Goal: Information Seeking & Learning: Learn about a topic

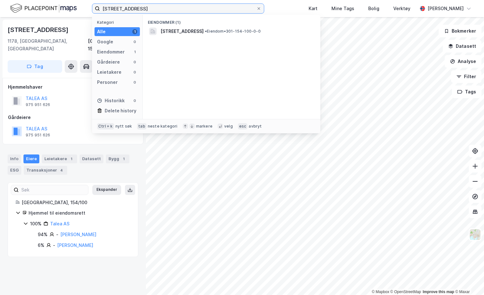
drag, startPoint x: 139, startPoint y: 8, endPoint x: 66, endPoint y: 7, distance: 72.6
click at [66, 7] on div "154/100, [GEOGRAPHIC_DATA] Kategori Alle 1 Google 0 Eiendommer 1 Gårdeiere 0 Le…" at bounding box center [242, 8] width 484 height 17
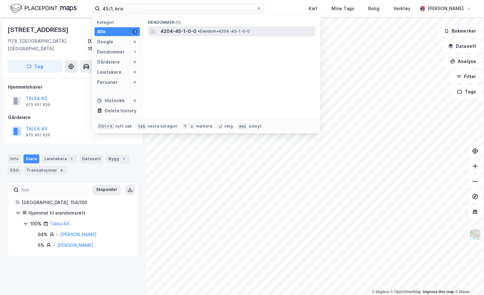
click at [180, 32] on span "4204-45-1-0-0" at bounding box center [178, 32] width 36 height 8
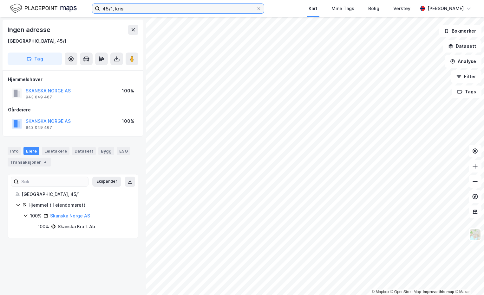
click at [112, 8] on input "45/1, kris" at bounding box center [178, 9] width 156 height 10
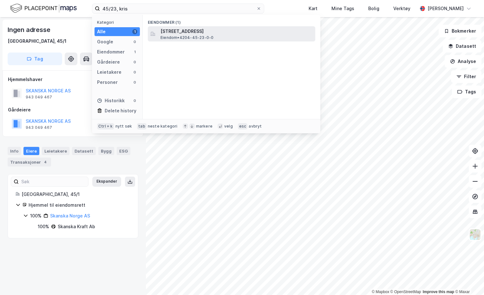
click at [214, 32] on span "[STREET_ADDRESS]" at bounding box center [236, 32] width 152 height 8
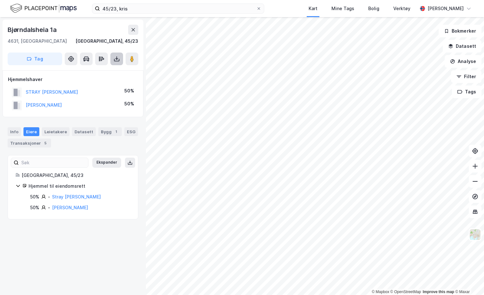
click at [119, 63] on button at bounding box center [116, 59] width 13 height 13
click at [96, 71] on div "Last ned grunnbok" at bounding box center [85, 71] width 37 height 5
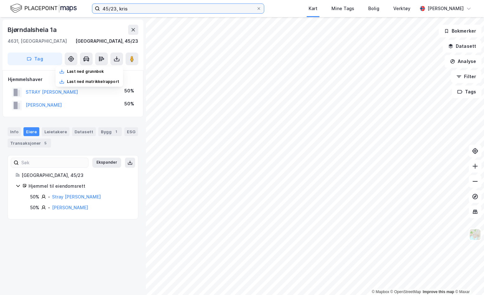
click at [115, 9] on input "45/23, kris" at bounding box center [178, 9] width 156 height 10
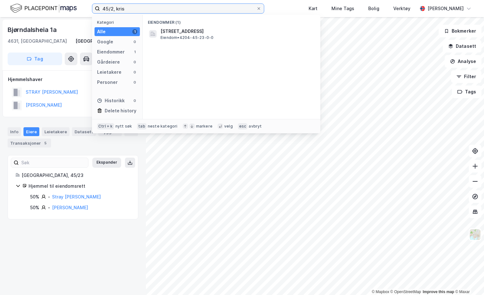
type input "45/, kris"
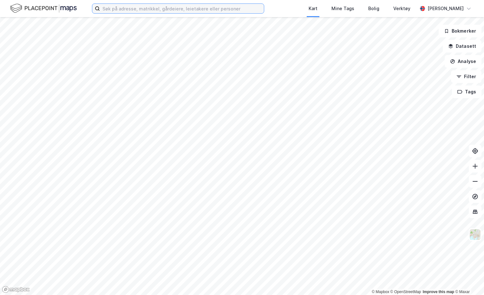
click at [117, 10] on input at bounding box center [182, 9] width 164 height 10
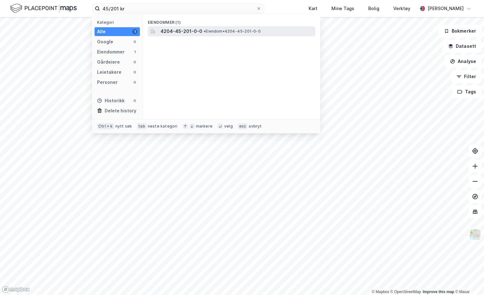
click at [198, 29] on span "4204-45-201-0-0" at bounding box center [181, 32] width 42 height 8
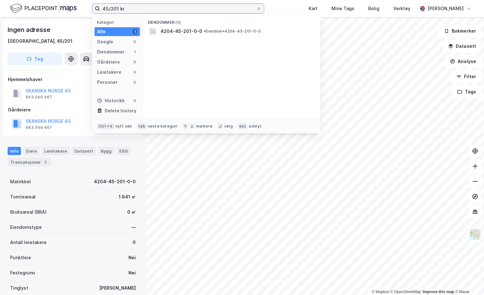
click at [118, 5] on input "45/201 kr" at bounding box center [178, 9] width 156 height 10
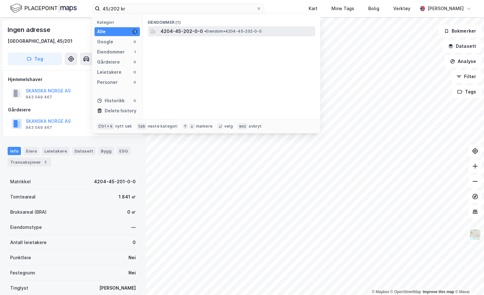
click at [195, 27] on div "4204-45-202-0-0 • Eiendom • 4204-45-202-0-0" at bounding box center [231, 31] width 167 height 10
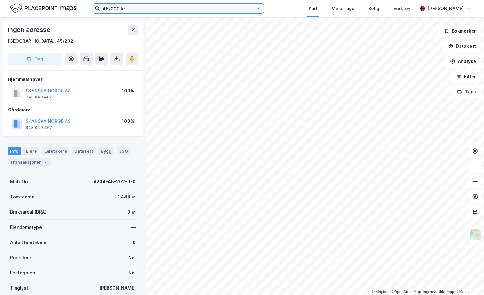
click at [118, 11] on input "45/202 kr" at bounding box center [178, 9] width 156 height 10
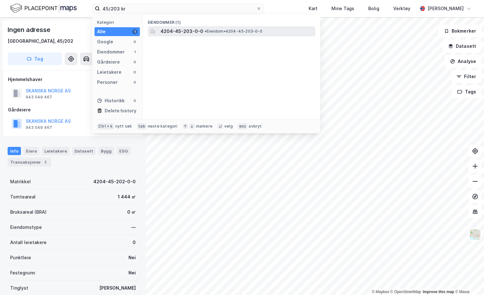
click at [190, 28] on span "4204-45-203-0-0" at bounding box center [181, 32] width 43 height 8
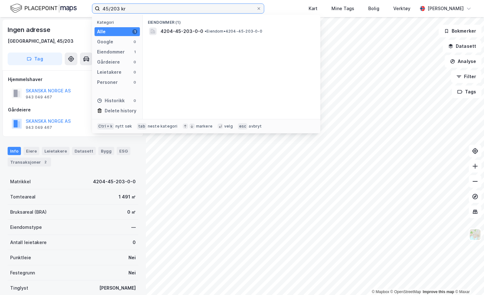
drag, startPoint x: 119, startPoint y: 8, endPoint x: 111, endPoint y: 8, distance: 7.9
click at [111, 8] on input "45/203 kr" at bounding box center [178, 9] width 156 height 10
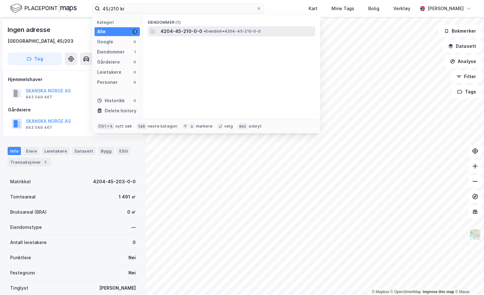
click at [177, 32] on span "4204-45-210-0-0" at bounding box center [181, 32] width 42 height 8
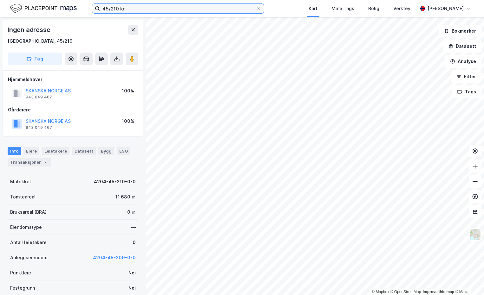
click at [118, 10] on input "45/210 kr" at bounding box center [178, 9] width 156 height 10
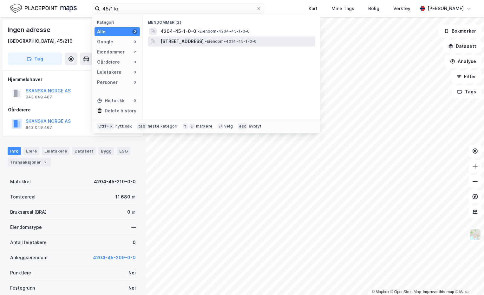
click at [179, 43] on span "Farsjøveien 64, 3766, SANNIDAL, KRAGERØ" at bounding box center [181, 42] width 43 height 8
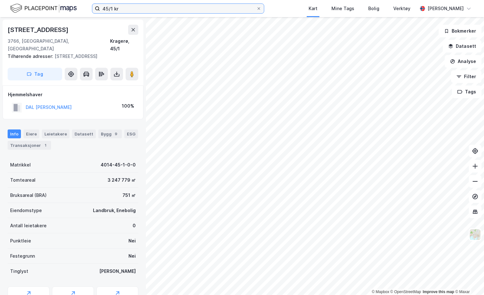
click at [122, 11] on input "45/1 kr" at bounding box center [178, 9] width 156 height 10
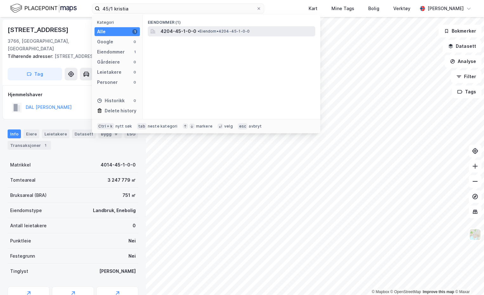
click at [178, 36] on div "4204-45-1-0-0 • Eiendom • 4204-45-1-0-0" at bounding box center [231, 31] width 167 height 10
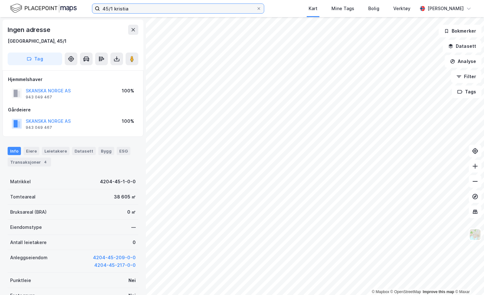
click at [112, 9] on input "45/1 kristia" at bounding box center [178, 9] width 156 height 10
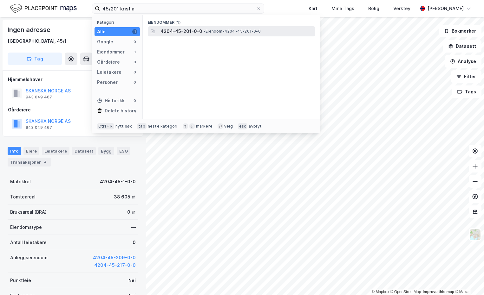
click at [189, 32] on span "4204-45-201-0-0" at bounding box center [181, 32] width 42 height 8
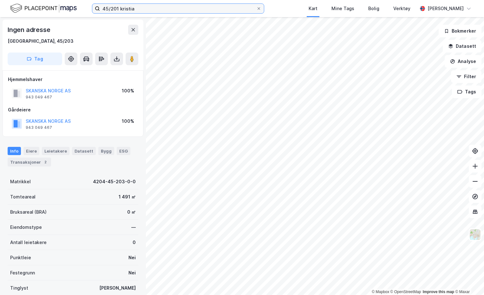
click at [117, 8] on input "45/201 kristia" at bounding box center [178, 9] width 156 height 10
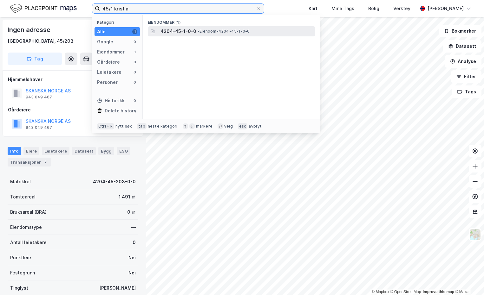
type input "45/1 kristia"
click at [189, 33] on span "4204-45-1-0-0" at bounding box center [178, 32] width 36 height 8
